Goal: Task Accomplishment & Management: Use online tool/utility

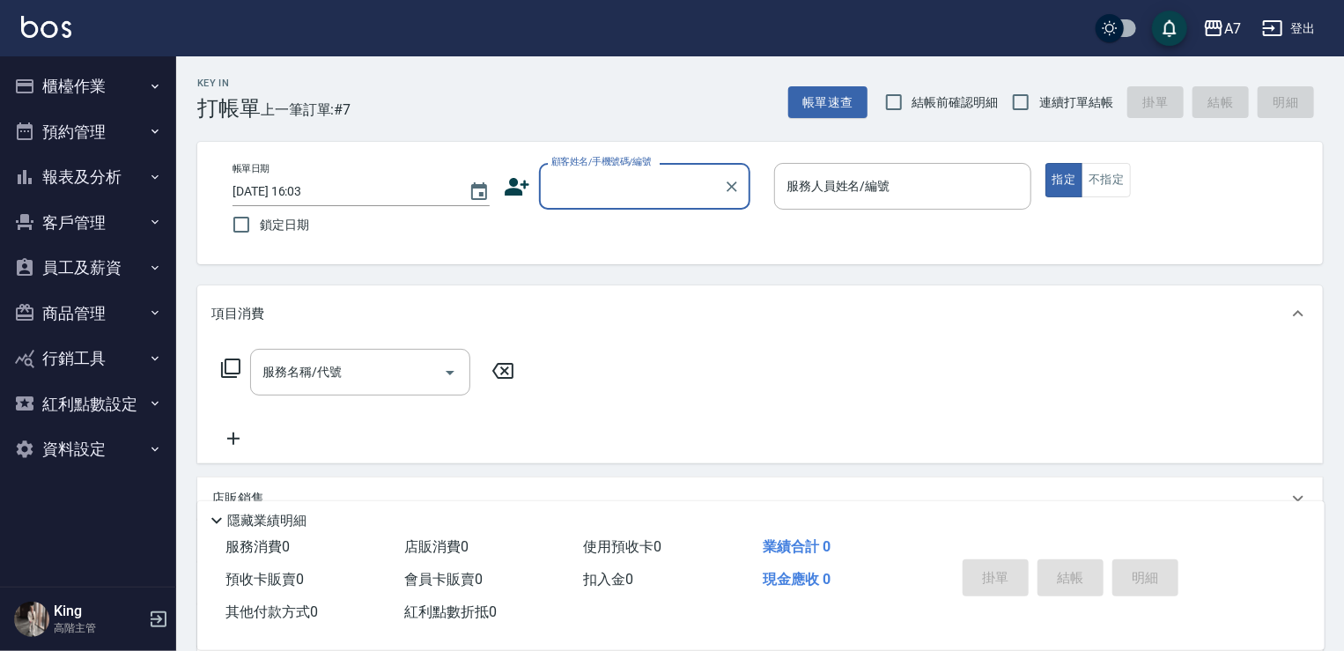
click at [144, 84] on button "櫃檯作業" at bounding box center [88, 86] width 162 height 46
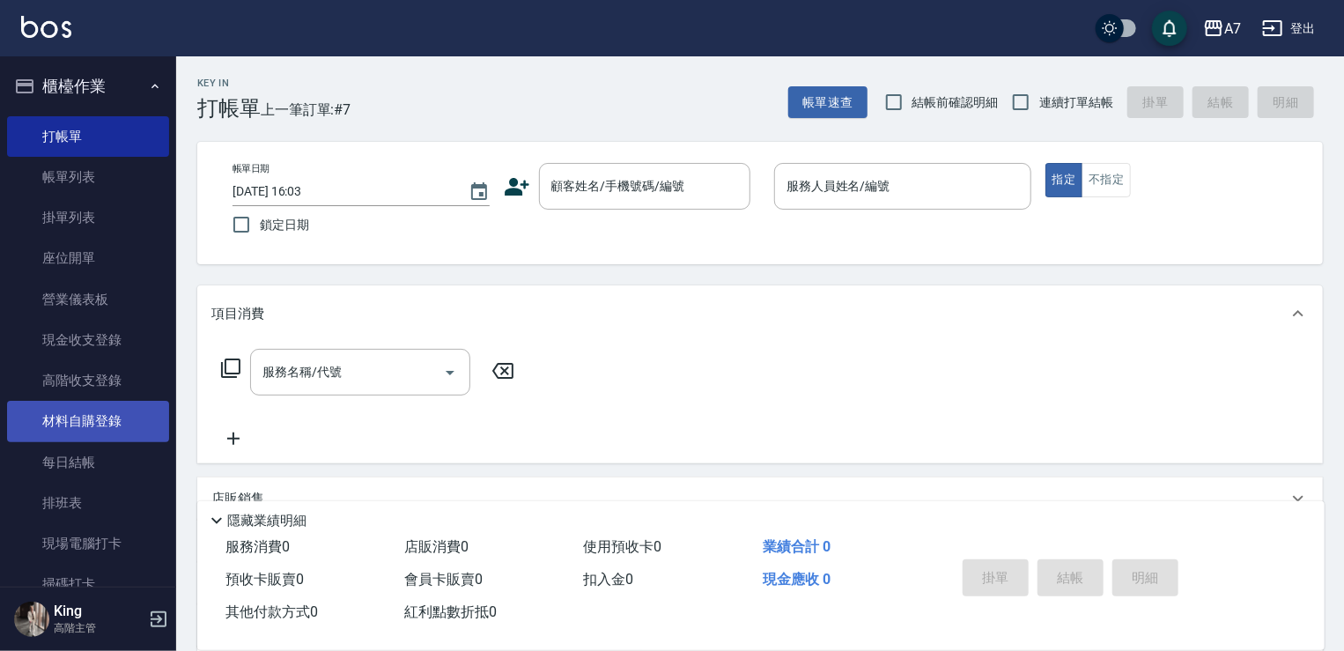
click at [113, 424] on link "材料自購登錄" at bounding box center [88, 421] width 162 height 41
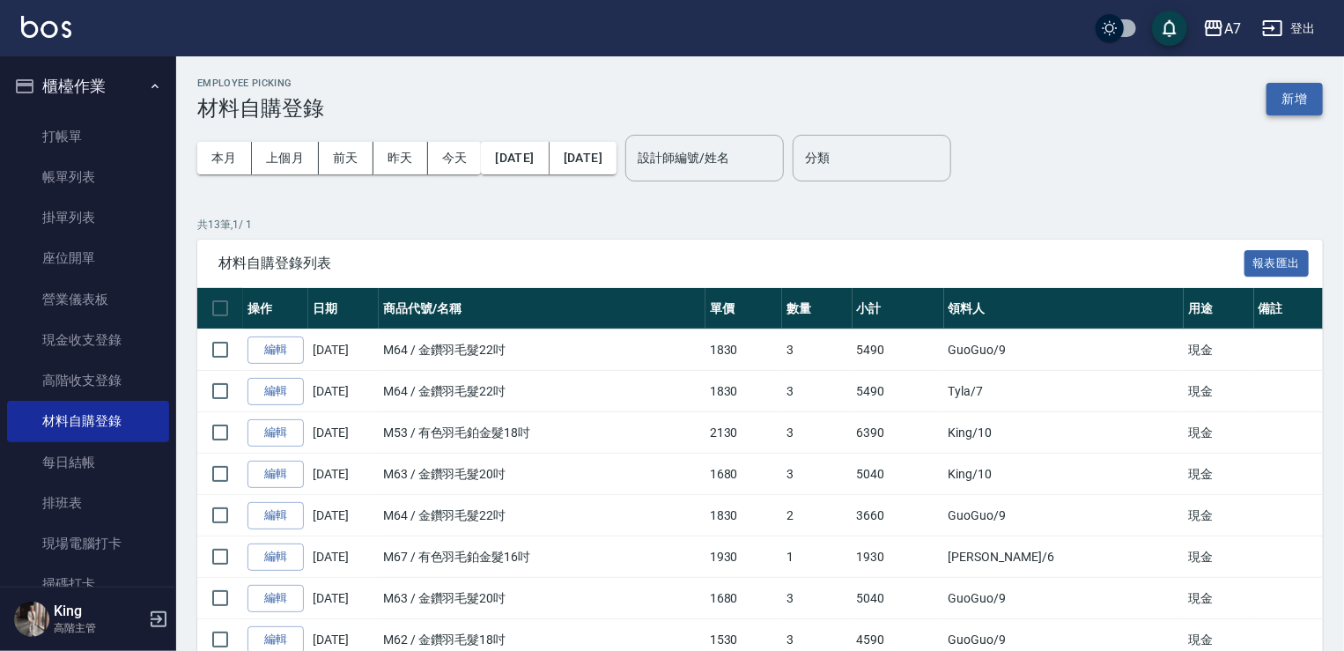
click at [1305, 94] on button "新增" at bounding box center [1294, 99] width 56 height 33
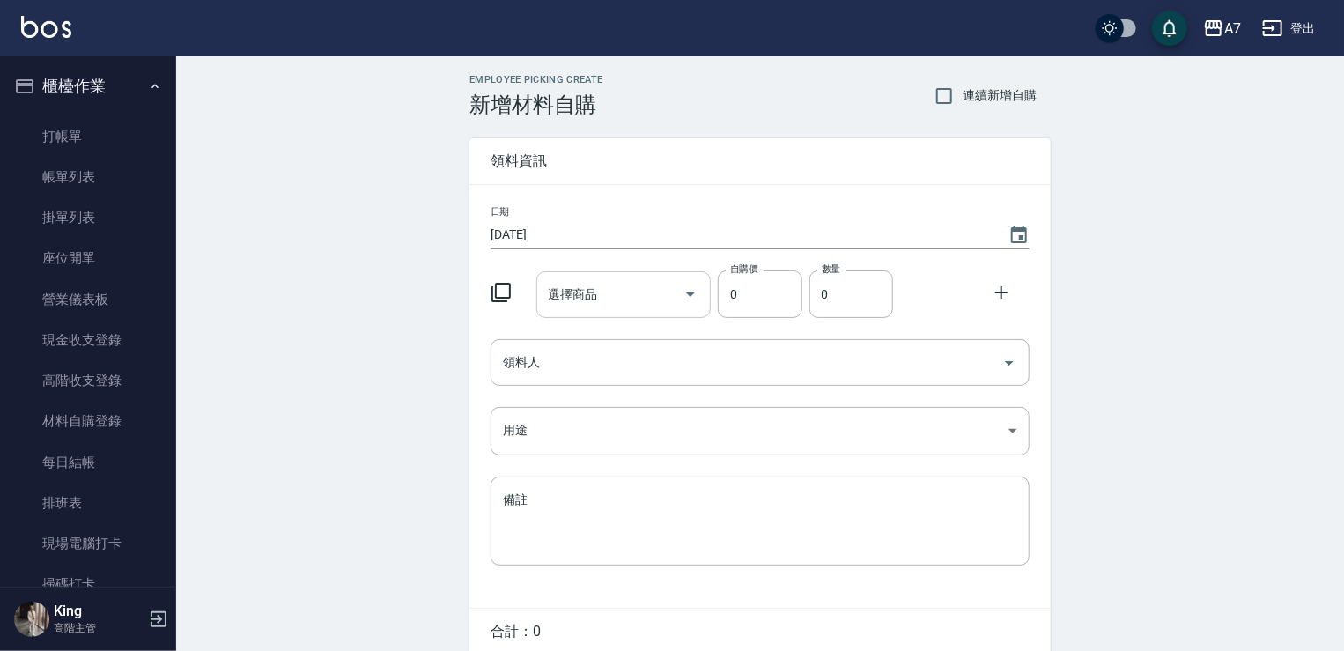
click at [695, 293] on icon "Open" at bounding box center [690, 294] width 21 height 21
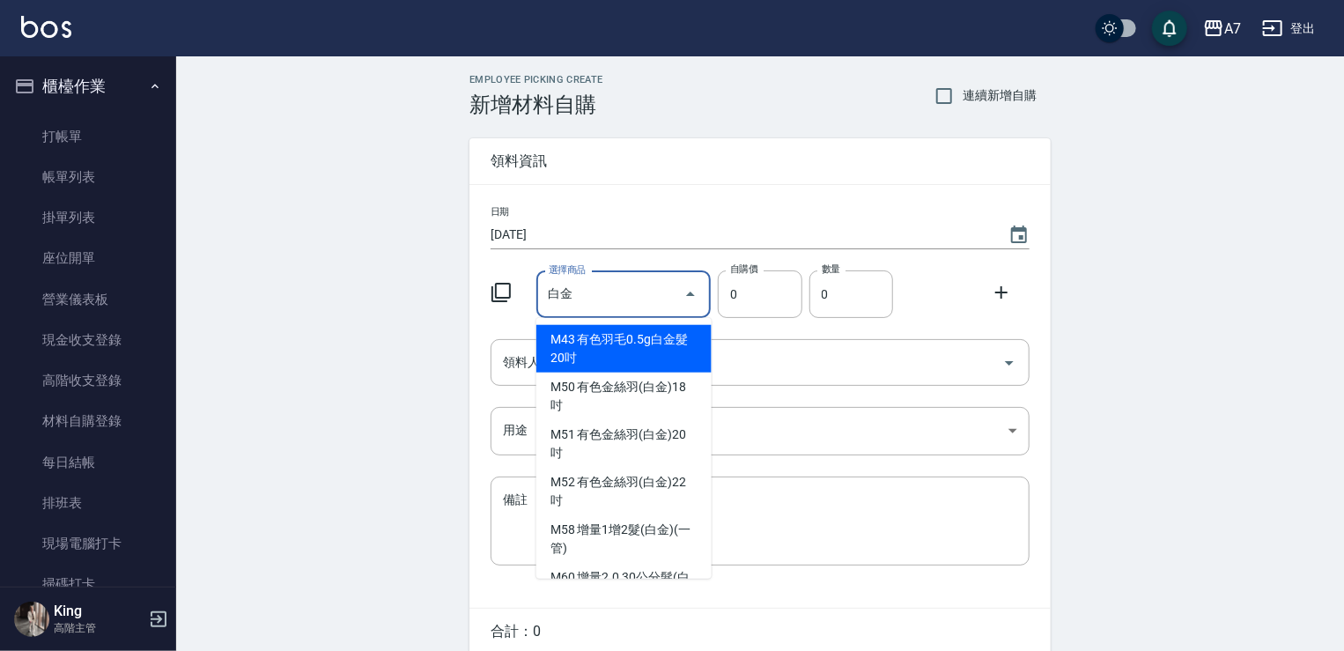
type input "白"
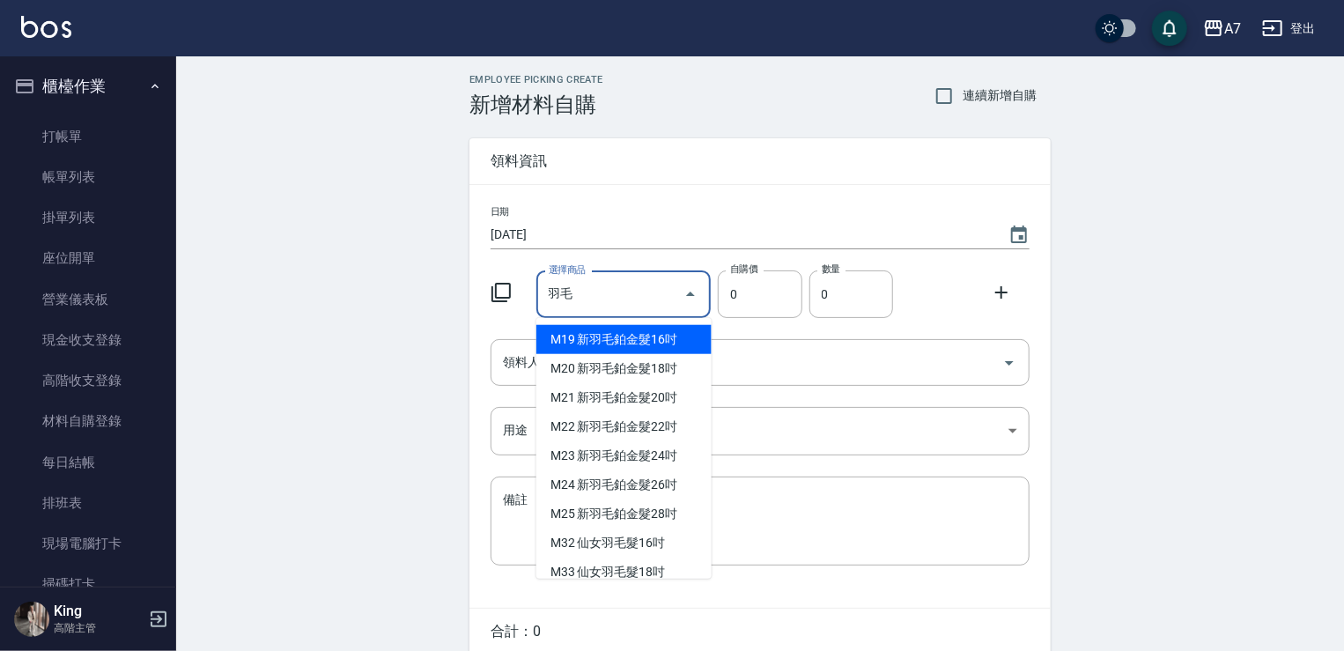
type input "與"
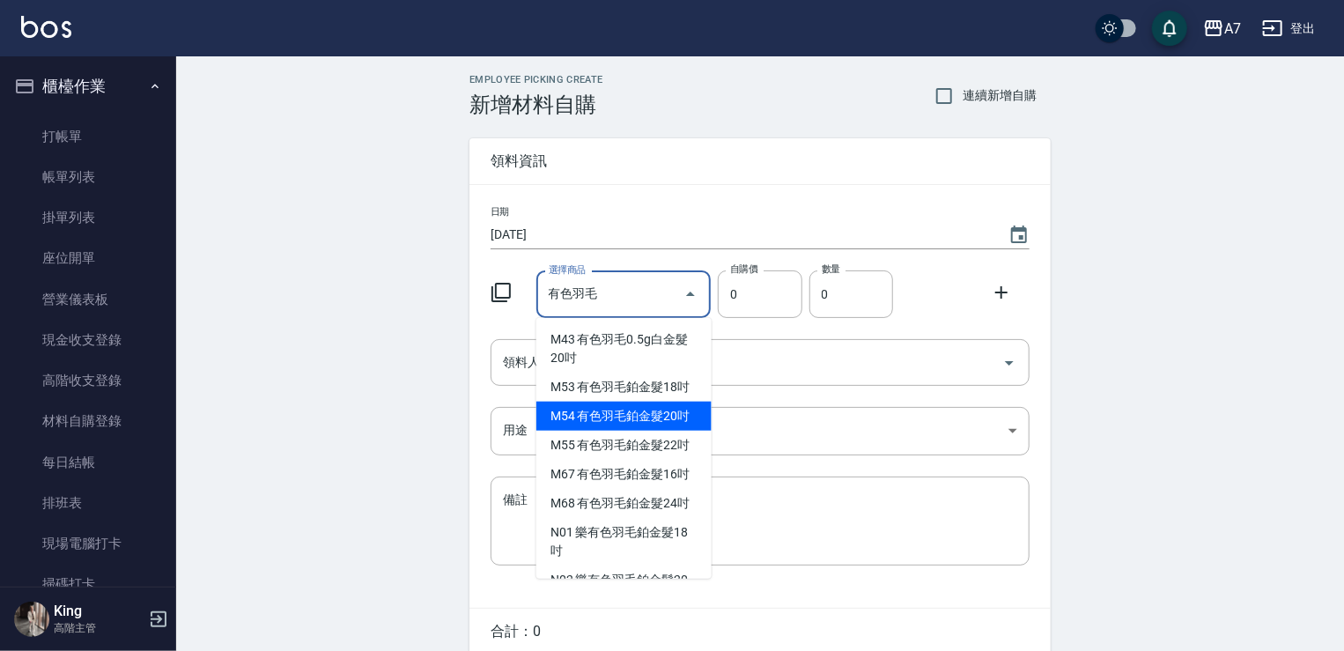
click at [655, 431] on li "M54 有色羽毛鉑金髮20吋" at bounding box center [623, 416] width 175 height 29
type input "有色羽毛鉑金髮20吋"
type input "2330"
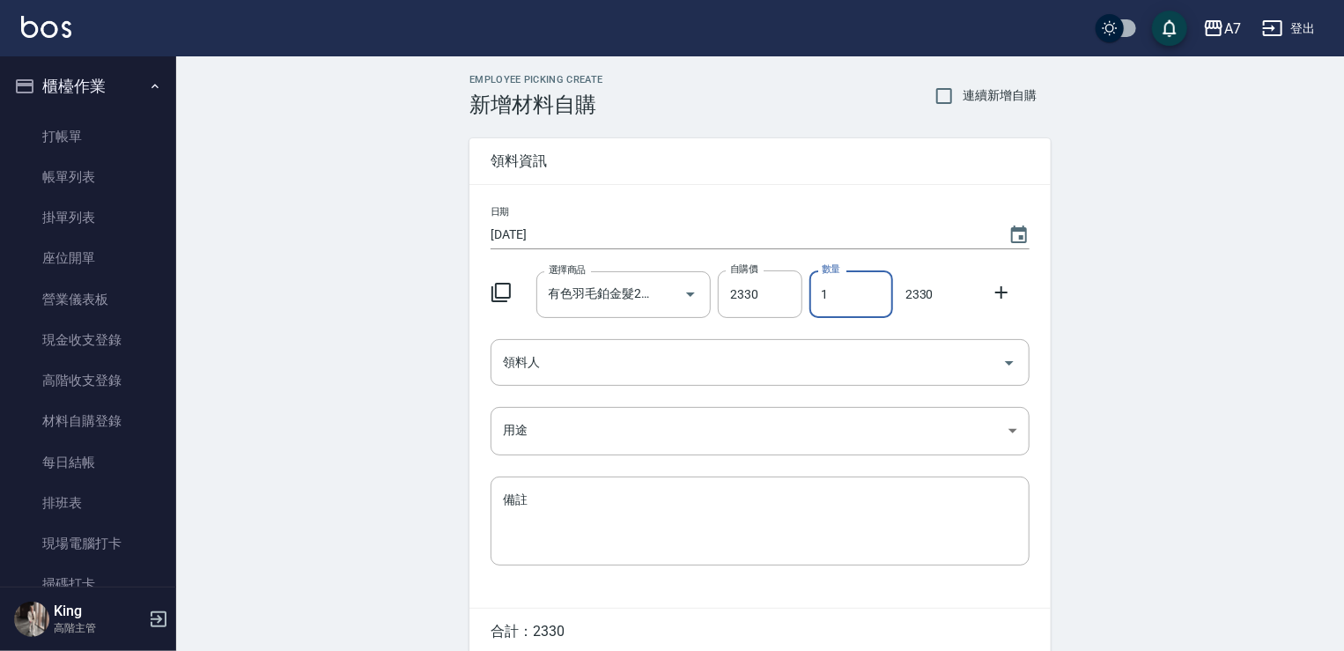
drag, startPoint x: 836, startPoint y: 295, endPoint x: 817, endPoint y: 295, distance: 18.5
click at [817, 295] on input "1" at bounding box center [851, 294] width 84 height 48
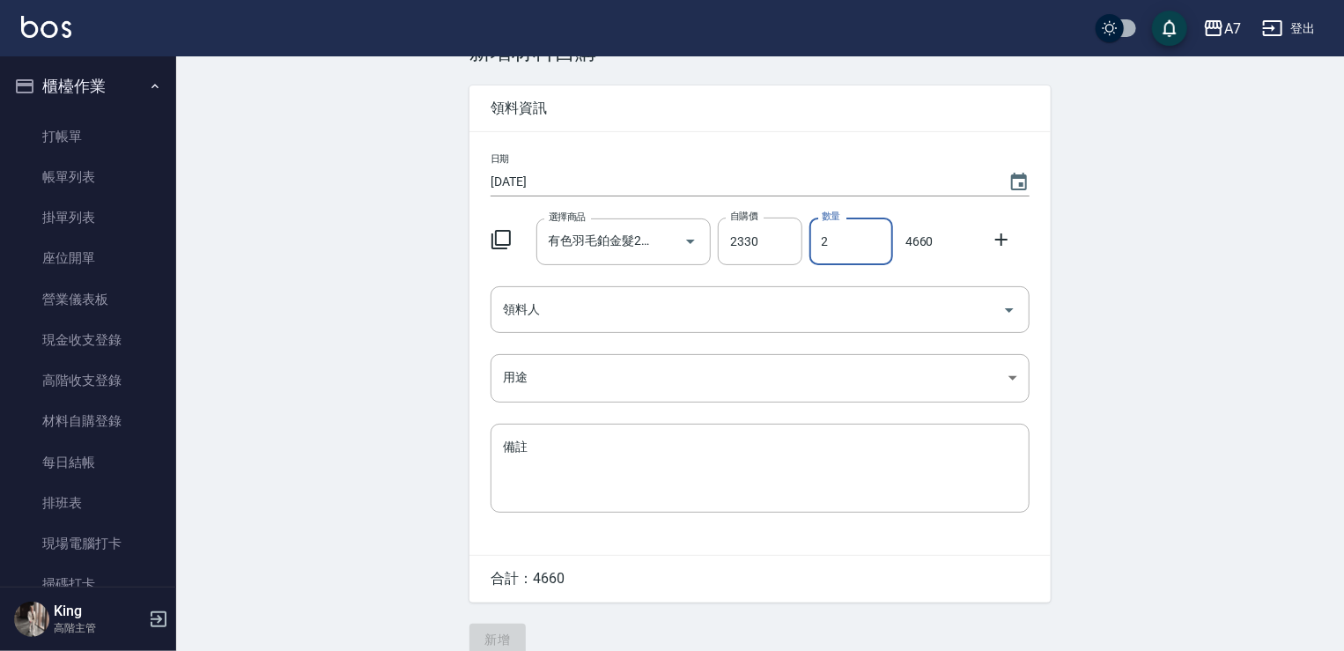
scroll to position [76, 0]
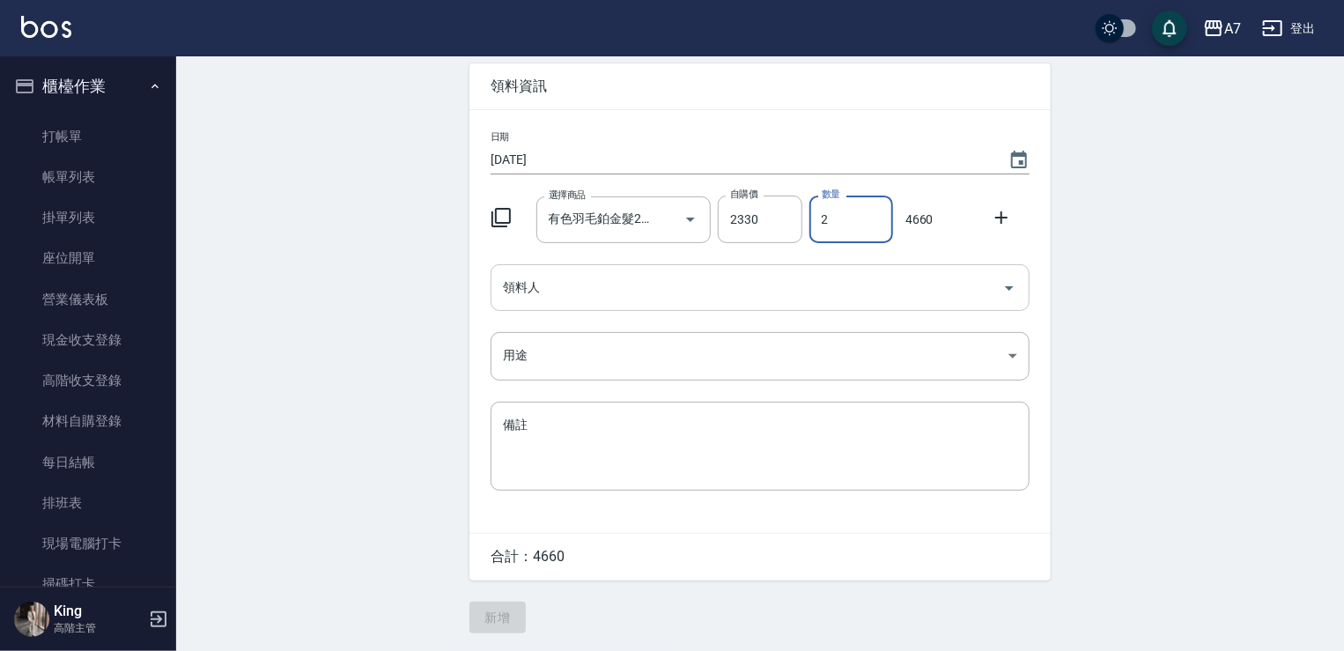
type input "2"
click at [638, 292] on input "領料人" at bounding box center [746, 287] width 497 height 31
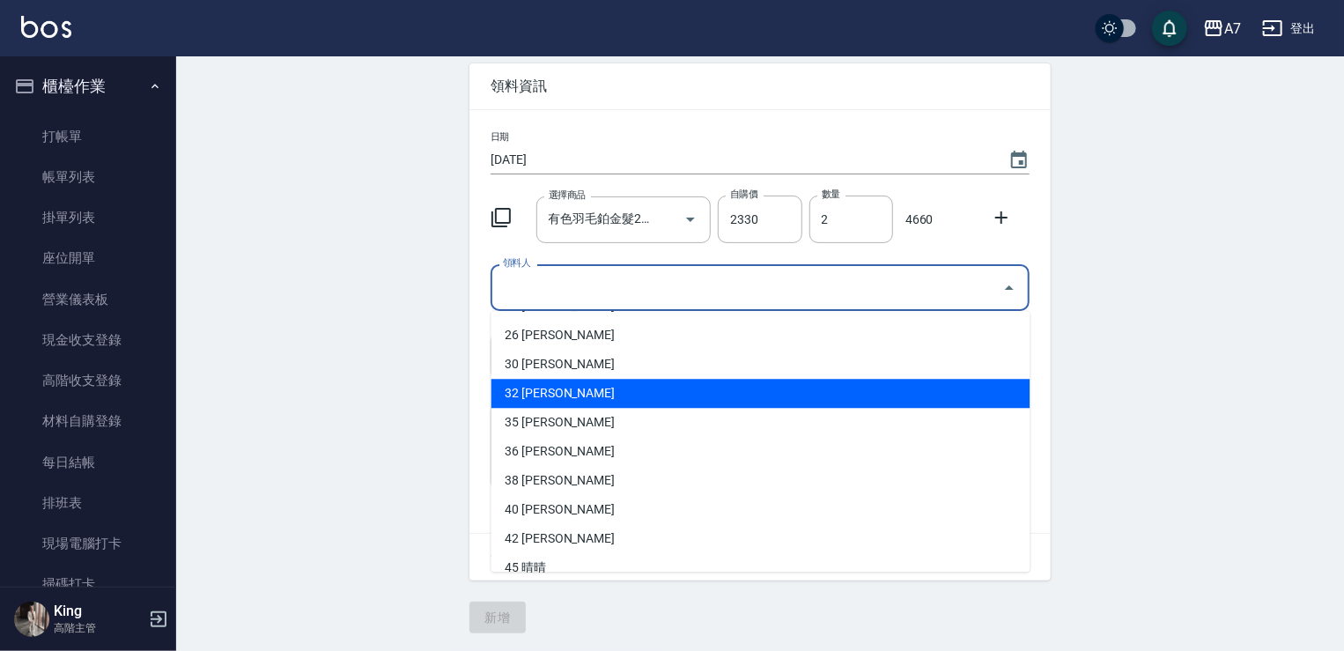
scroll to position [528, 0]
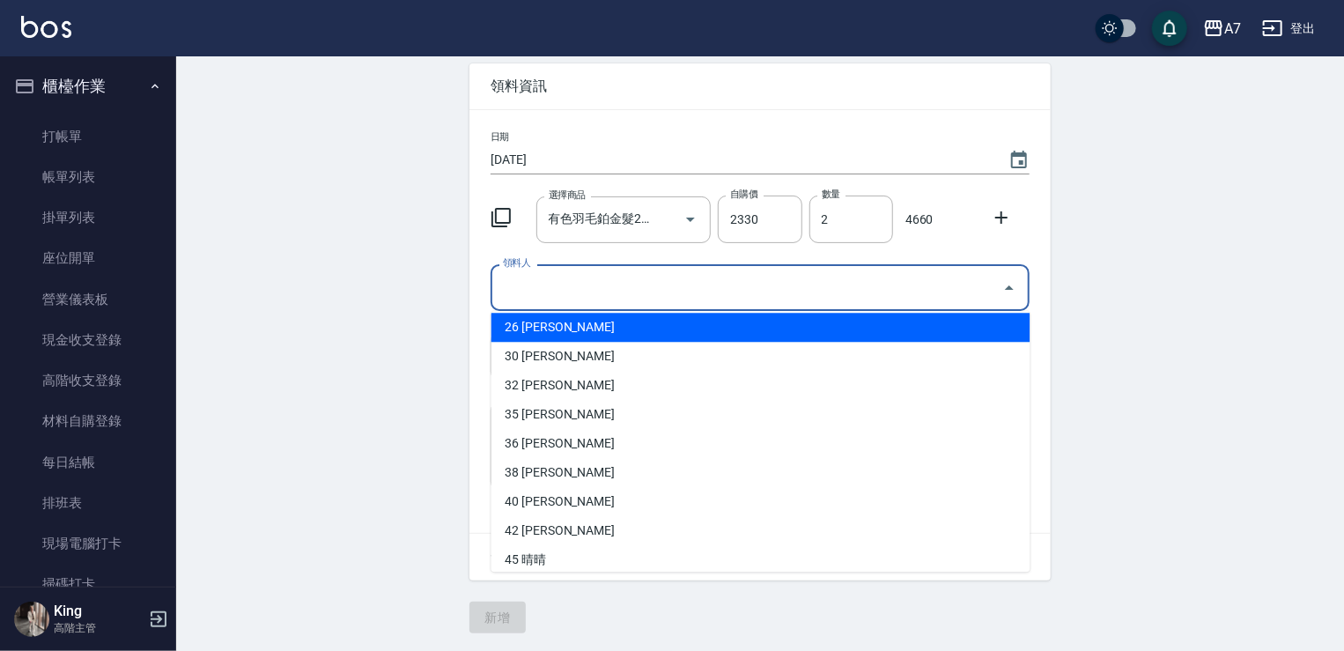
click at [607, 333] on li "26 [PERSON_NAME]" at bounding box center [760, 327] width 539 height 29
type input "[PERSON_NAME]"
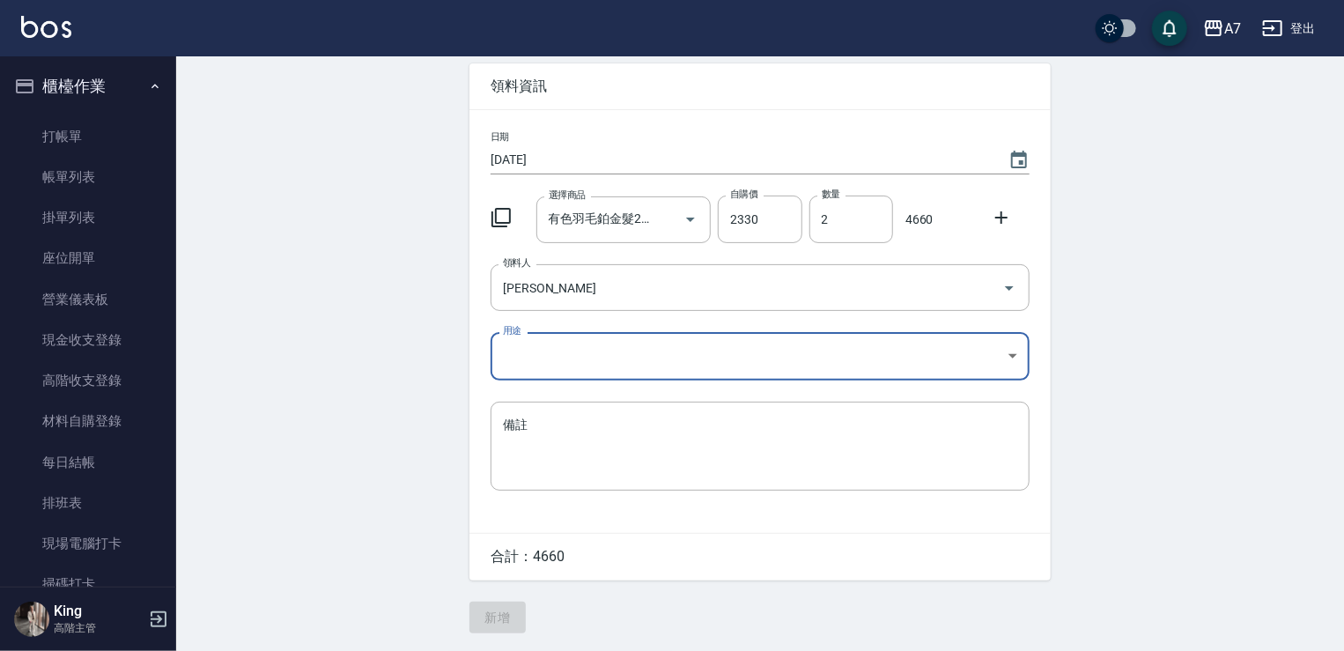
click at [607, 351] on body "A7 登出 櫃檯作業 打帳單 帳單列表 掛單列表 座位開單 營業儀表板 現金收支登錄 高階收支登錄 材料自購登錄 每日結帳 排班表 現場電腦打卡 掃碼打卡 預…" at bounding box center [672, 288] width 1344 height 726
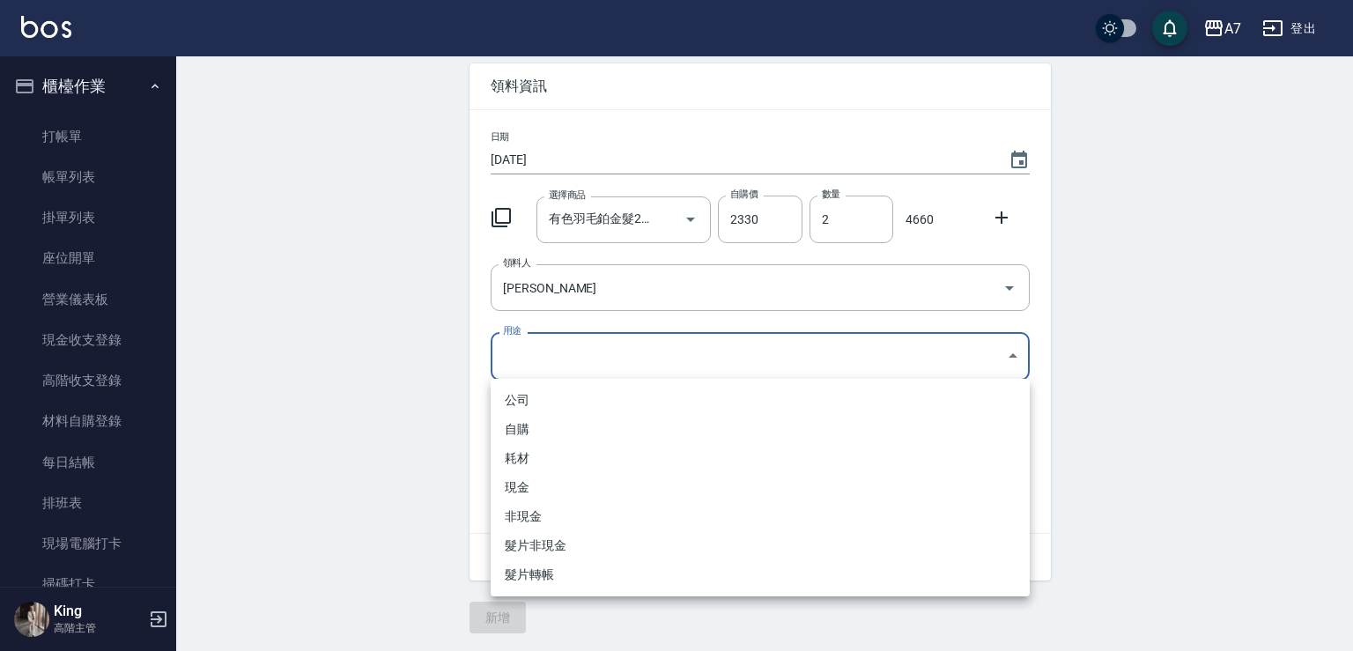
click at [550, 489] on li "現金" at bounding box center [760, 487] width 539 height 29
type input "現金"
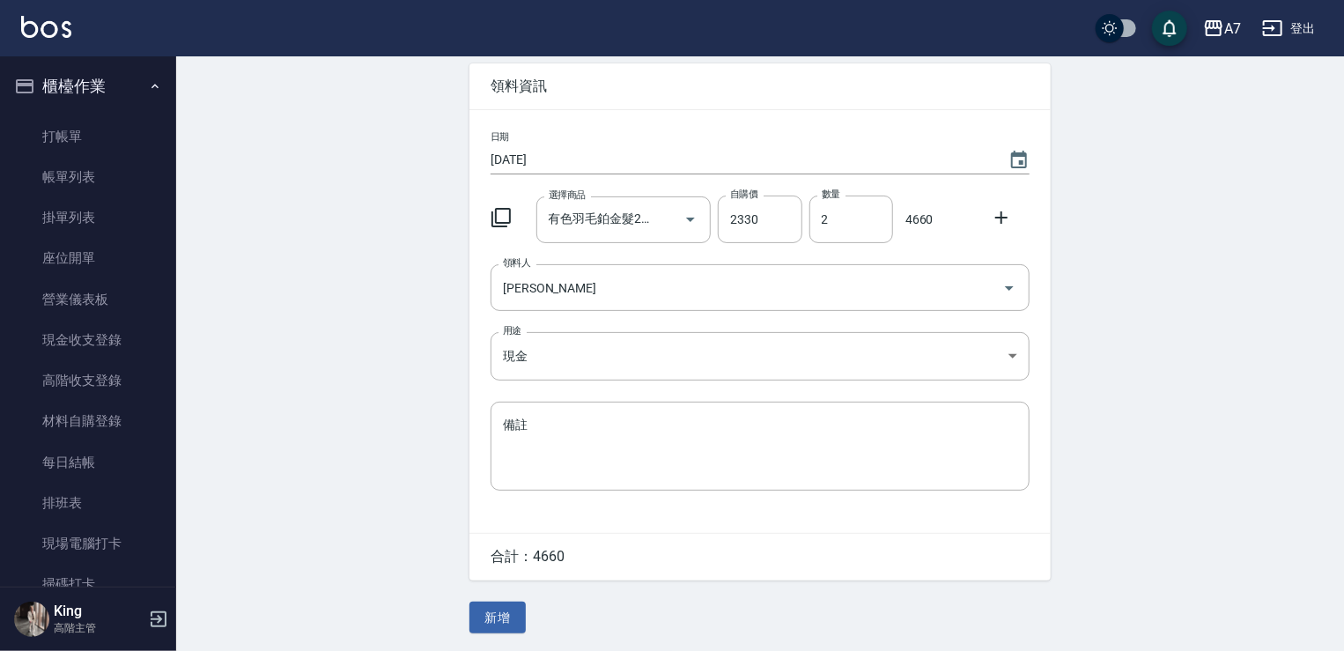
click at [1296, 344] on div "Employee Picking Create 新增材料自購 連續新增自購 領料資訊 日期 [DATE] 選擇商品 有色羽毛鉑金髮20吋 選擇商品 自購價 2…" at bounding box center [760, 316] width 1168 height 669
click at [499, 618] on button "新增" at bounding box center [497, 618] width 56 height 33
